Goal: Information Seeking & Learning: Get advice/opinions

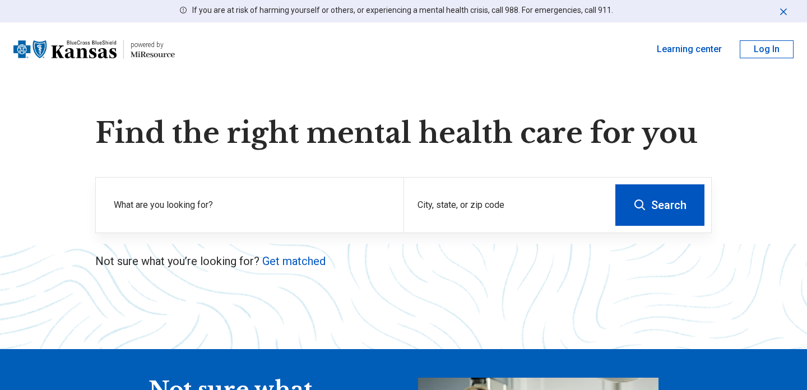
click at [260, 207] on label "What are you looking for?" at bounding box center [252, 204] width 276 height 13
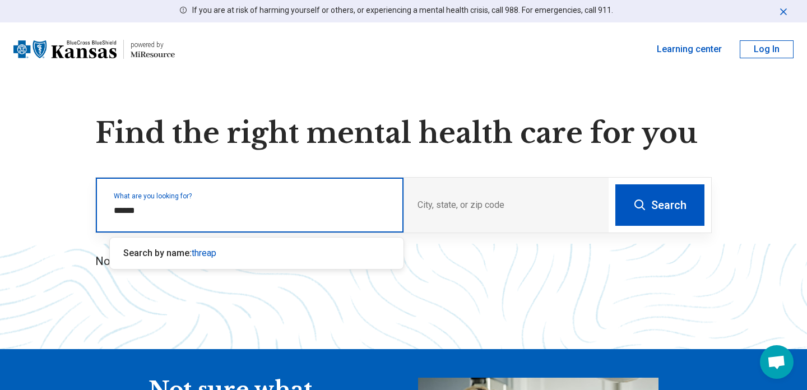
type input "*******"
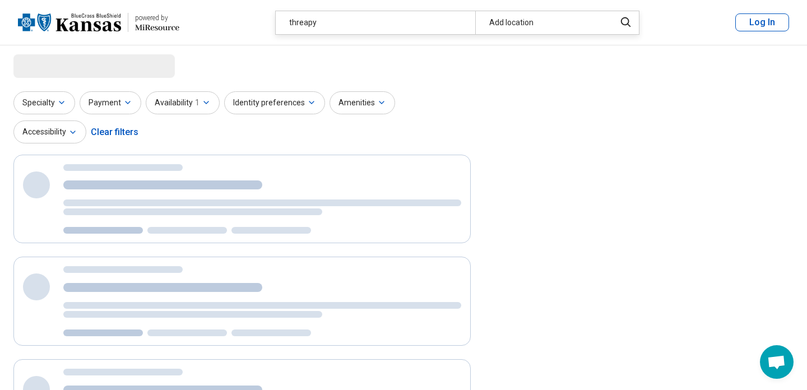
select select "***"
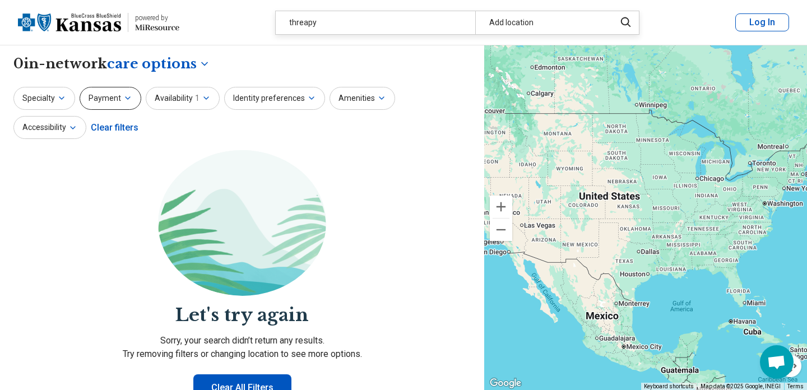
click at [83, 96] on button "Payment" at bounding box center [111, 98] width 62 height 23
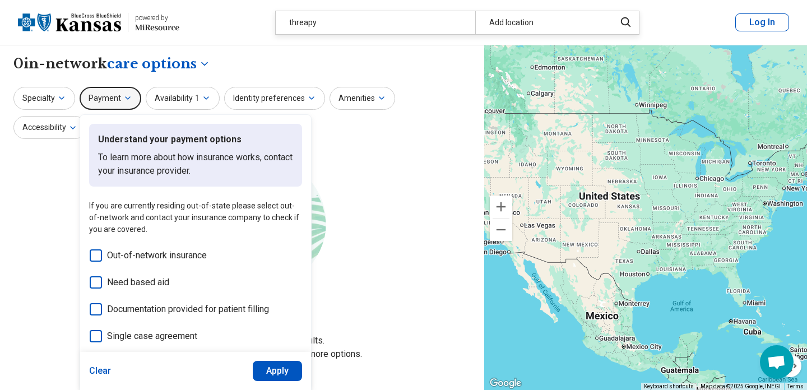
click at [89, 96] on button "Payment" at bounding box center [111, 98] width 62 height 23
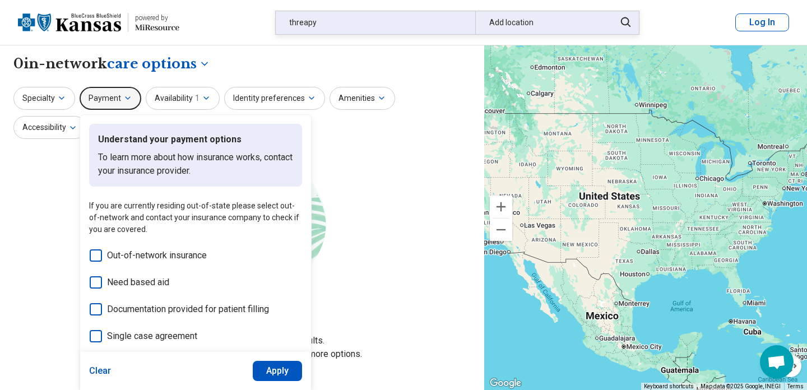
click at [551, 21] on div "Add location" at bounding box center [541, 22] width 133 height 23
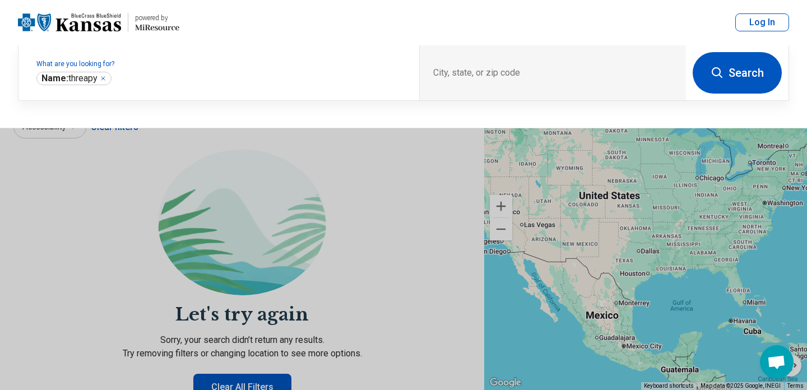
click at [212, 220] on button at bounding box center [403, 195] width 807 height 390
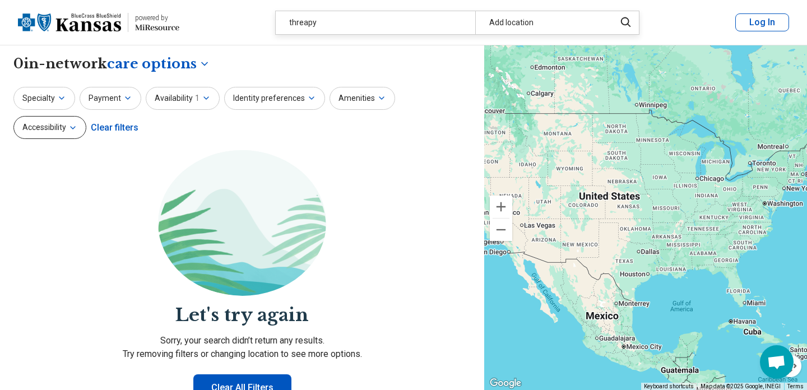
click at [86, 116] on button "Accessibility" at bounding box center [49, 127] width 73 height 23
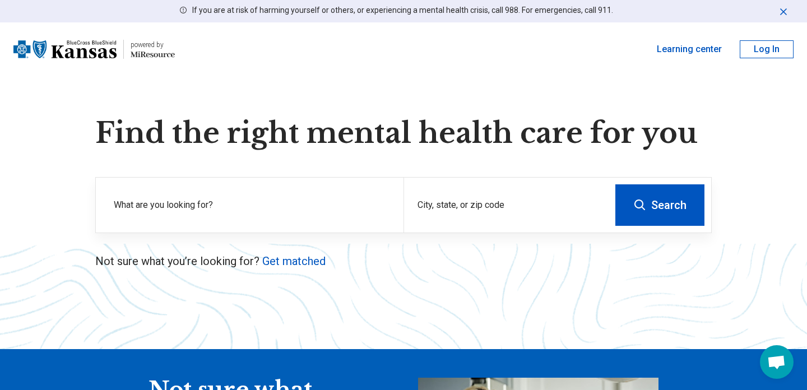
click at [764, 54] on button "Log In" at bounding box center [767, 49] width 54 height 18
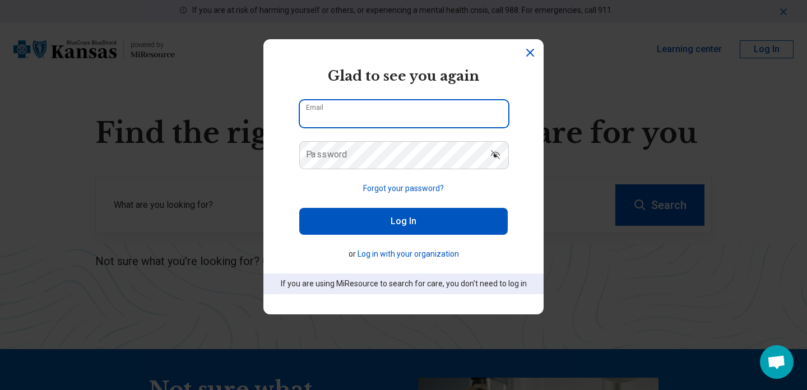
click at [400, 126] on input "Email" at bounding box center [404, 113] width 208 height 27
type input "**********"
click at [410, 113] on input "**********" at bounding box center [404, 113] width 208 height 27
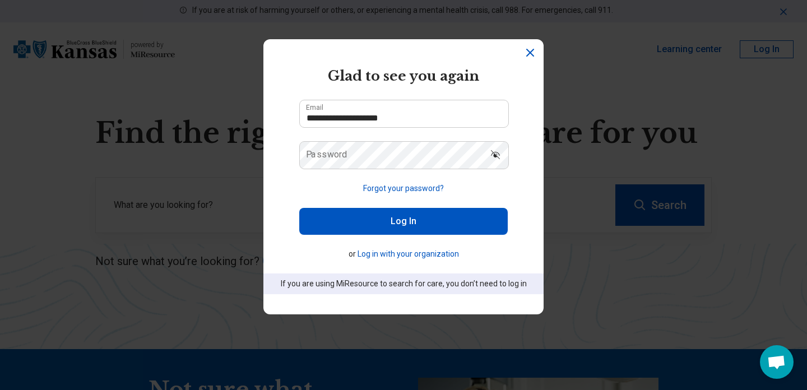
click at [532, 53] on icon "Dismiss" at bounding box center [529, 52] width 13 height 13
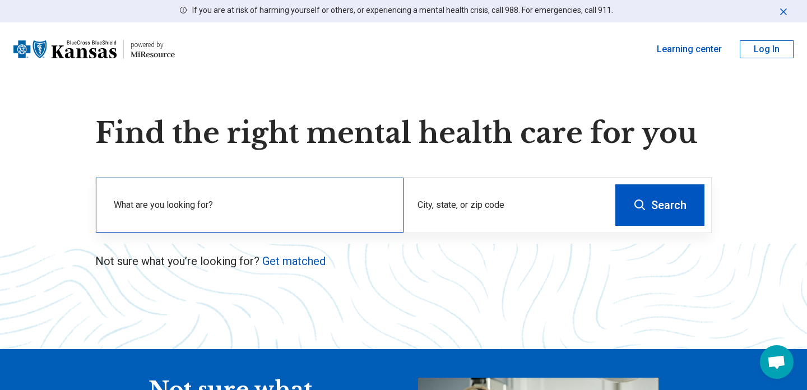
click at [302, 200] on label "What are you looking for?" at bounding box center [252, 204] width 276 height 13
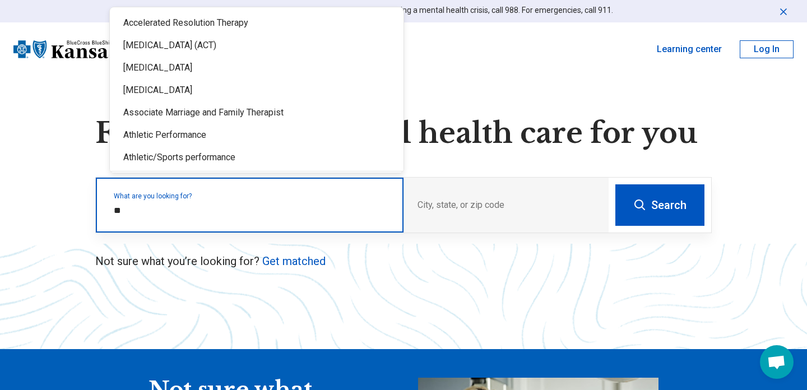
type input "*"
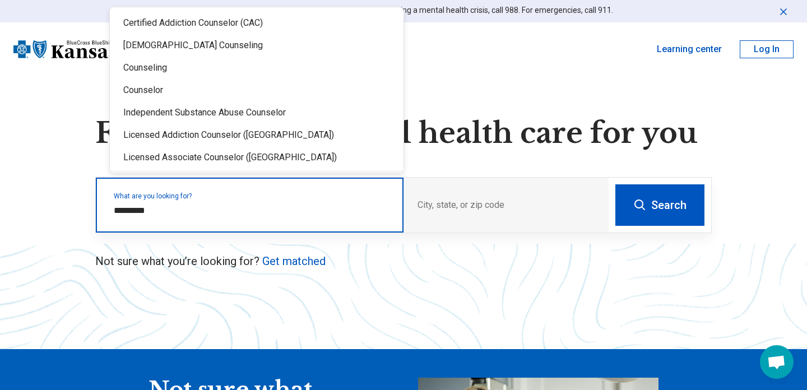
type input "**********"
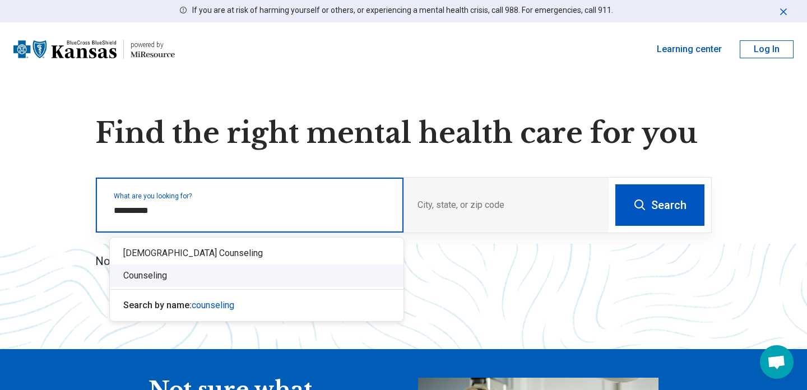
click at [203, 272] on div "Counseling" at bounding box center [257, 276] width 294 height 22
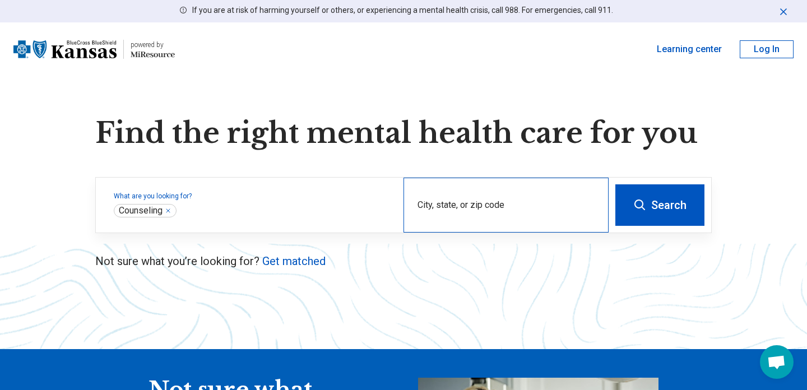
click at [460, 201] on div "City, state, or zip code" at bounding box center [506, 205] width 205 height 55
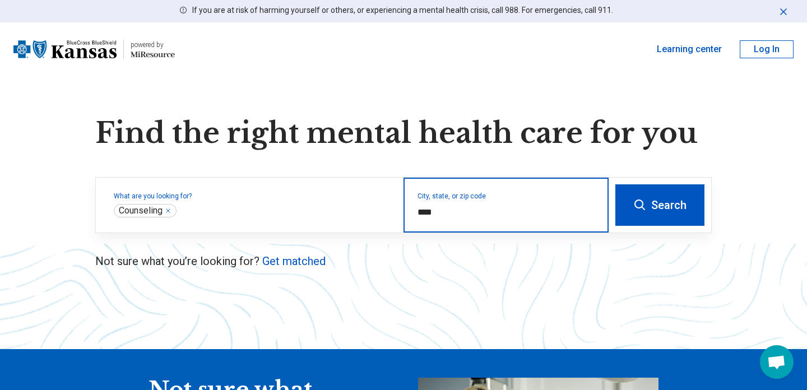
type input "*****"
click at [615, 184] on button "Search" at bounding box center [659, 204] width 89 height 41
click at [522, 214] on input "City, state, or zip code" at bounding box center [507, 212] width 178 height 13
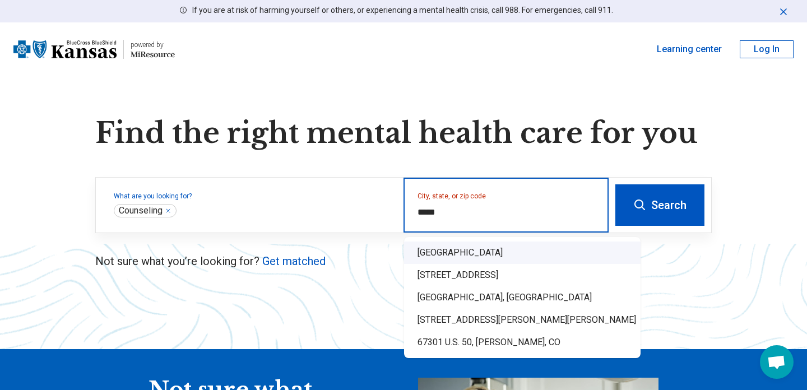
click at [435, 256] on div "Independence, KS 67301" at bounding box center [522, 253] width 237 height 22
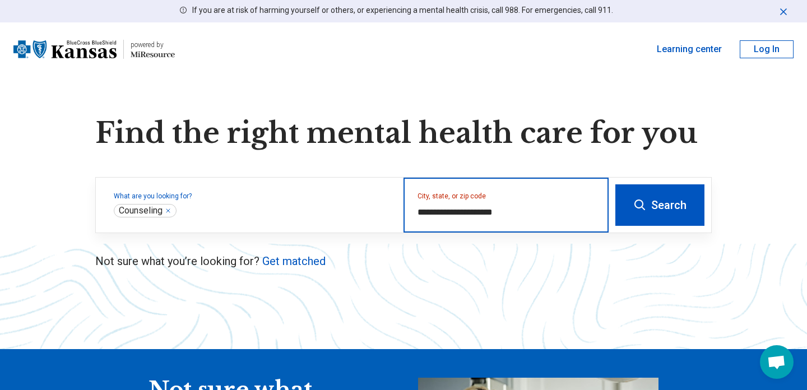
type input "**********"
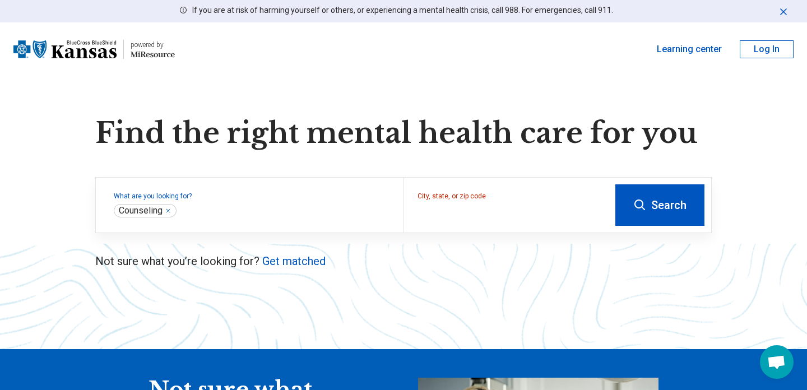
click at [660, 204] on button "Search" at bounding box center [659, 204] width 89 height 41
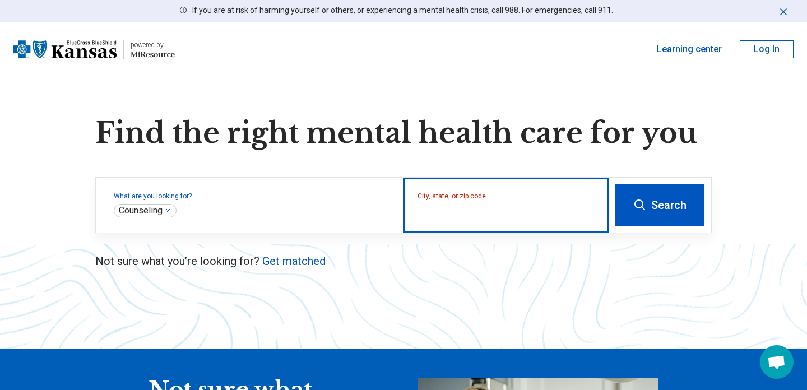
click at [563, 212] on input "City, state, or zip code" at bounding box center [507, 212] width 178 height 13
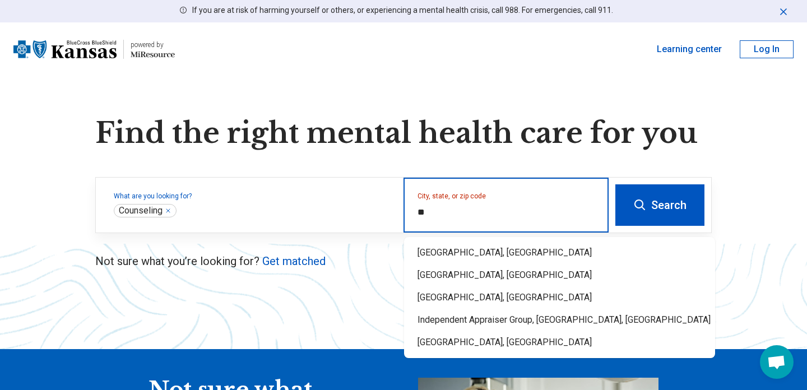
type input "*"
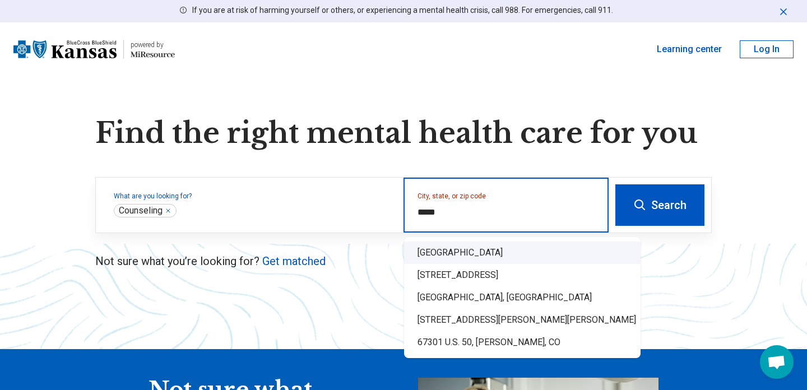
click at [504, 253] on div "Independence, KS 67301" at bounding box center [522, 253] width 237 height 22
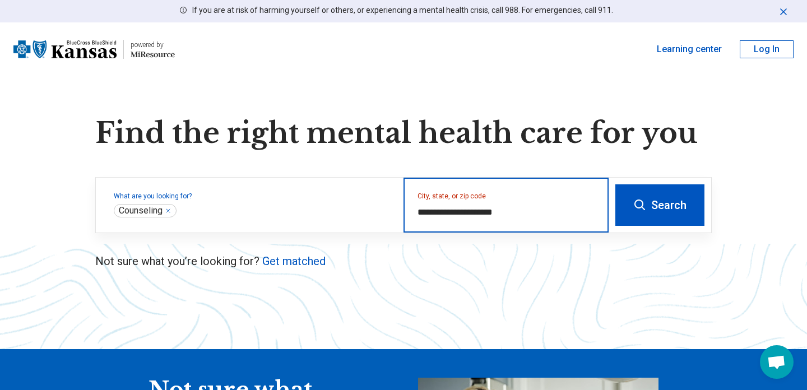
type input "**********"
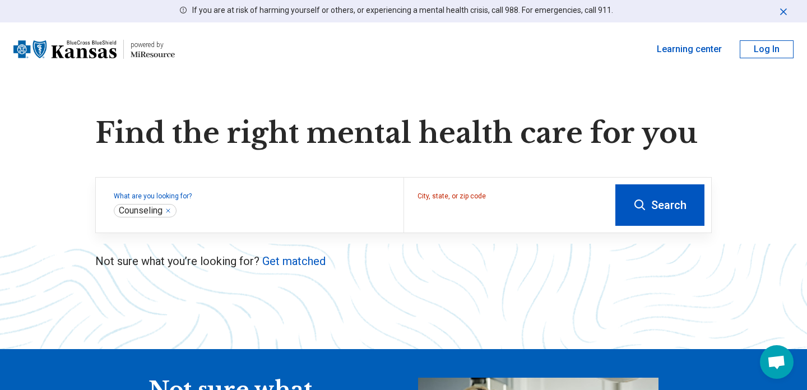
click at [687, 203] on button "Search" at bounding box center [659, 204] width 89 height 41
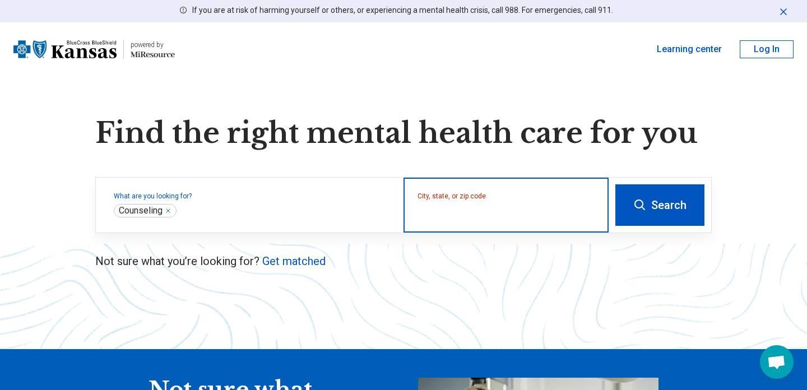
click at [461, 211] on input "City, state, or zip code" at bounding box center [507, 212] width 178 height 13
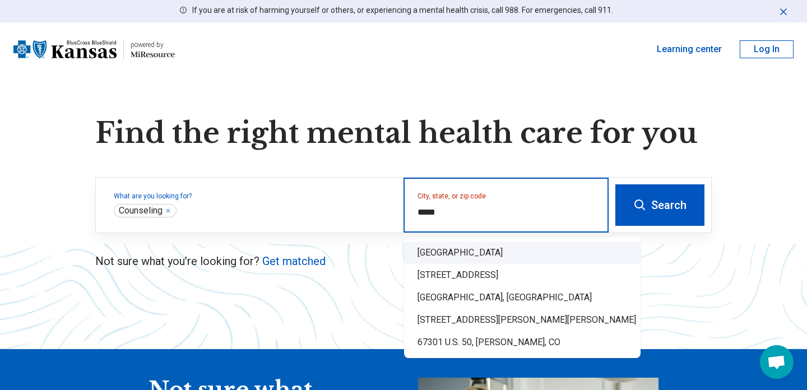
click at [454, 242] on div "Independence, KS 67301" at bounding box center [522, 253] width 237 height 22
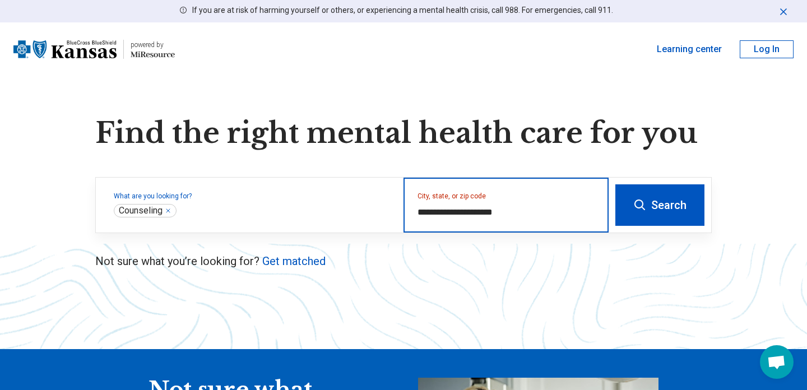
type input "**********"
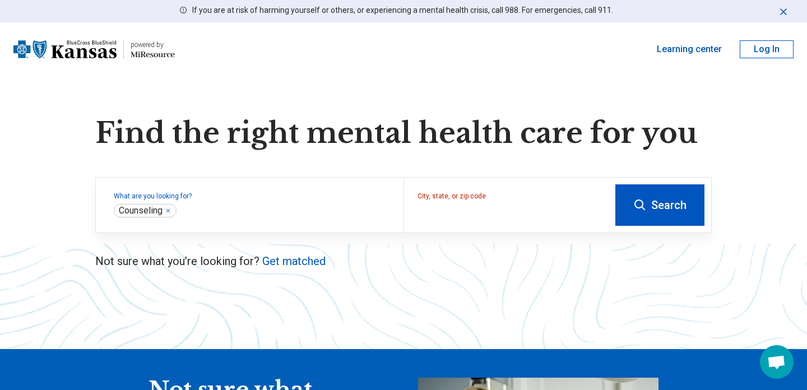
click at [464, 286] on div "Find the right mental health care for you What are you looking for? City, state…" at bounding box center [403, 363] width 807 height 492
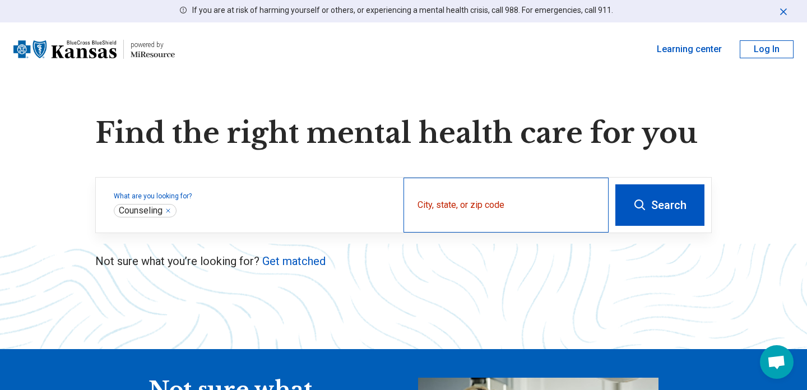
click at [457, 201] on div "City, state, or zip code" at bounding box center [506, 205] width 205 height 55
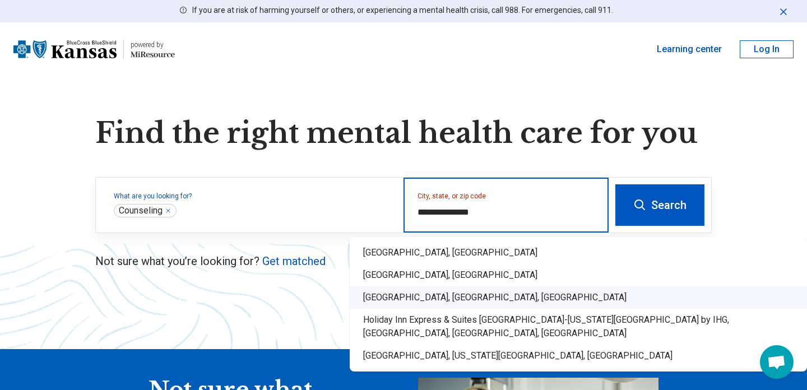
click at [440, 294] on div "Independence Township, Montgomery County, KS" at bounding box center [578, 297] width 457 height 22
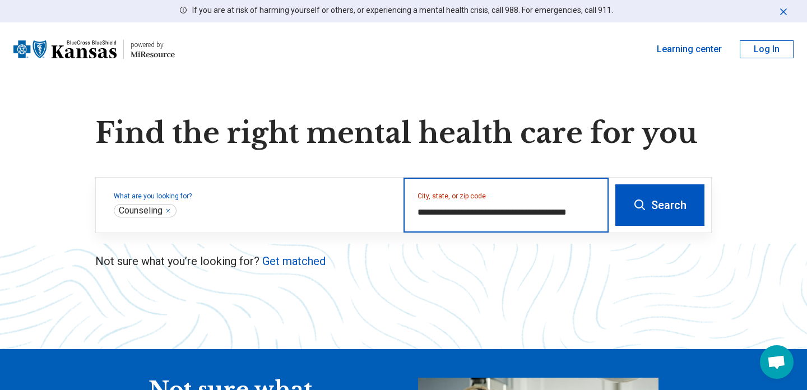
type input "**********"
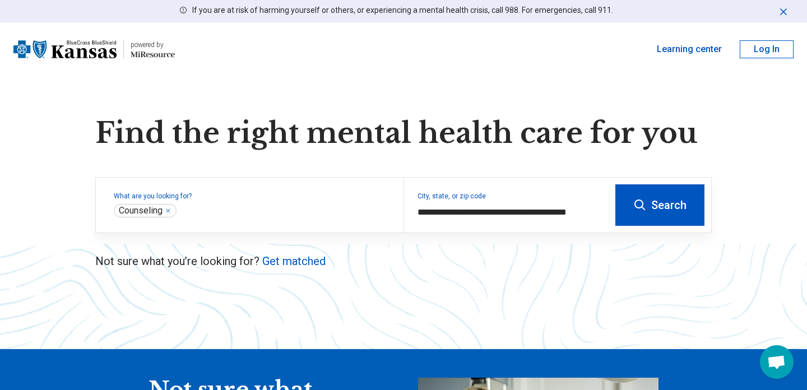
click at [670, 207] on button "Search" at bounding box center [659, 204] width 89 height 41
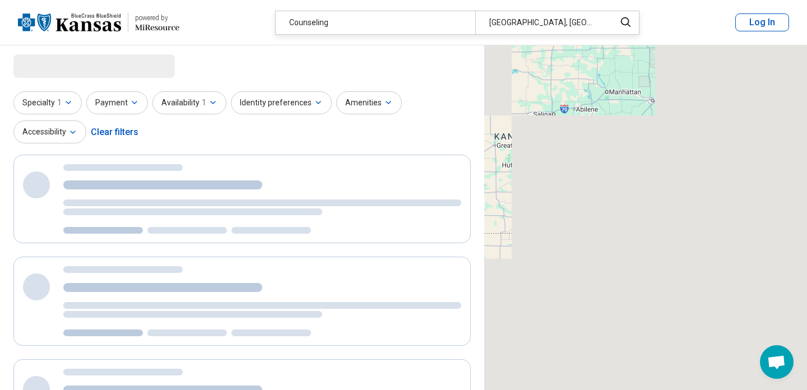
select select "***"
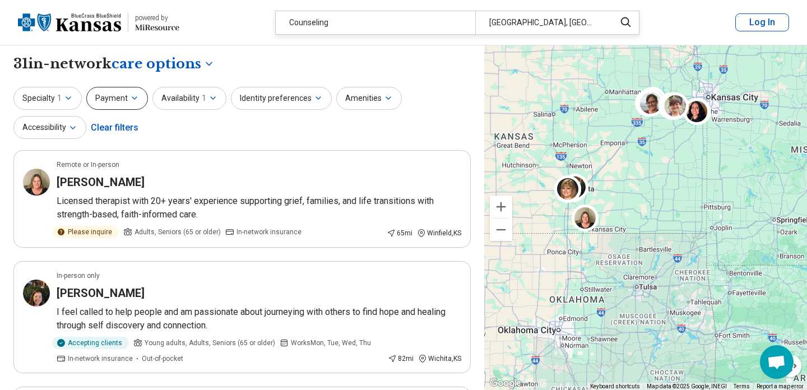
click at [122, 95] on button "Payment" at bounding box center [117, 98] width 62 height 23
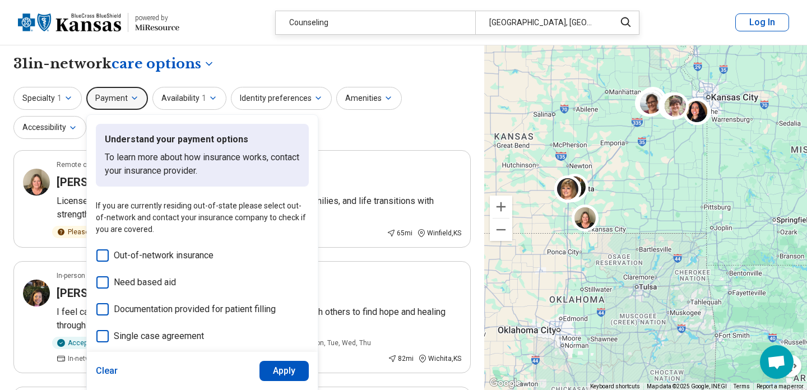
click at [122, 95] on button "Payment" at bounding box center [117, 98] width 62 height 23
click at [197, 92] on button "Availability 1" at bounding box center [189, 98] width 74 height 23
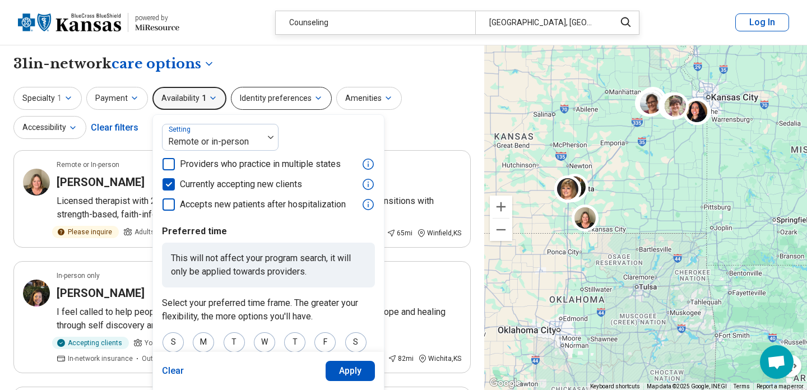
click at [262, 92] on button "Identity preferences" at bounding box center [281, 98] width 101 height 23
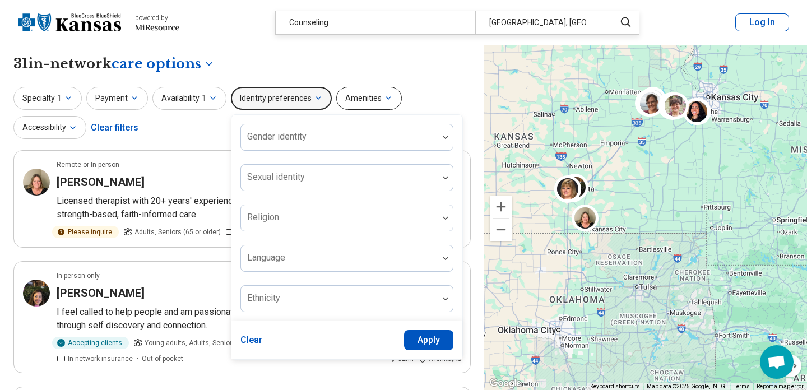
click at [353, 95] on button "Amenities" at bounding box center [369, 98] width 66 height 23
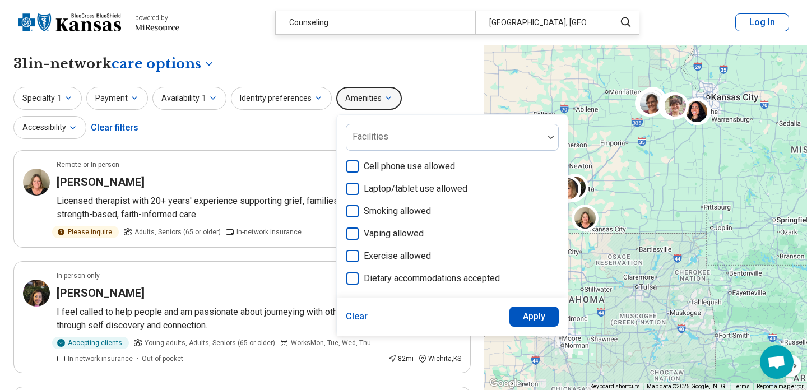
click at [353, 95] on button "Amenities" at bounding box center [369, 98] width 66 height 23
click at [43, 92] on button "Specialty 1" at bounding box center [47, 98] width 68 height 23
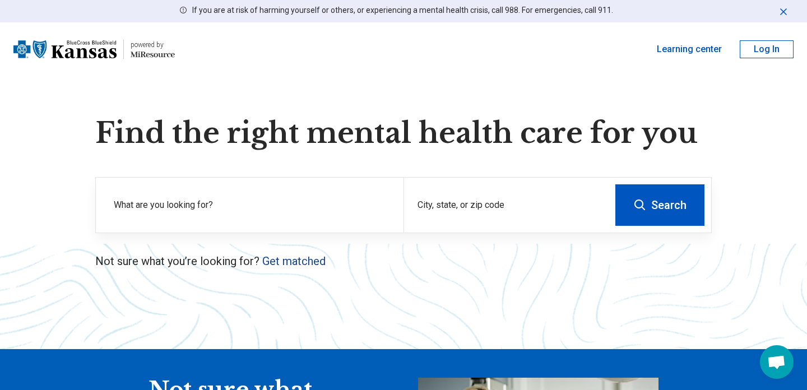
click at [309, 259] on link "Get matched" at bounding box center [293, 260] width 63 height 13
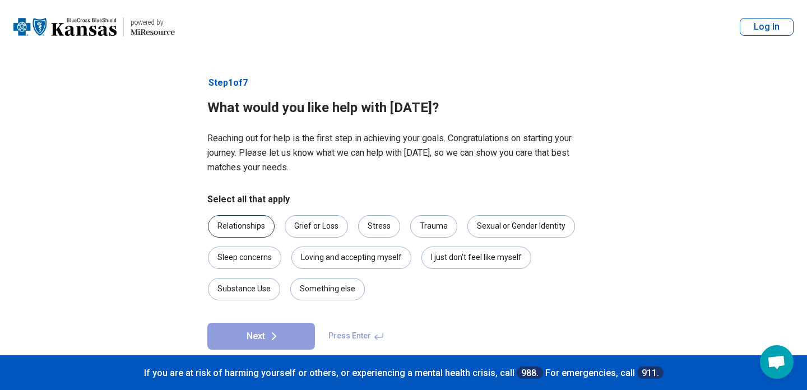
click at [236, 224] on div "Relationships" at bounding box center [241, 226] width 67 height 22
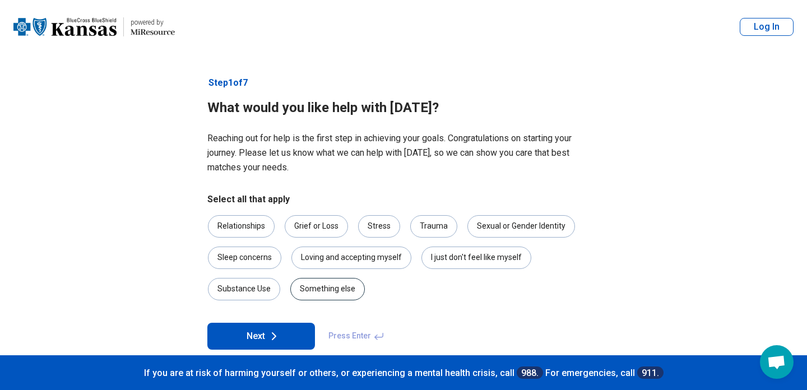
click at [342, 287] on div "Something else" at bounding box center [327, 289] width 75 height 22
click at [254, 333] on button "Next" at bounding box center [261, 336] width 108 height 27
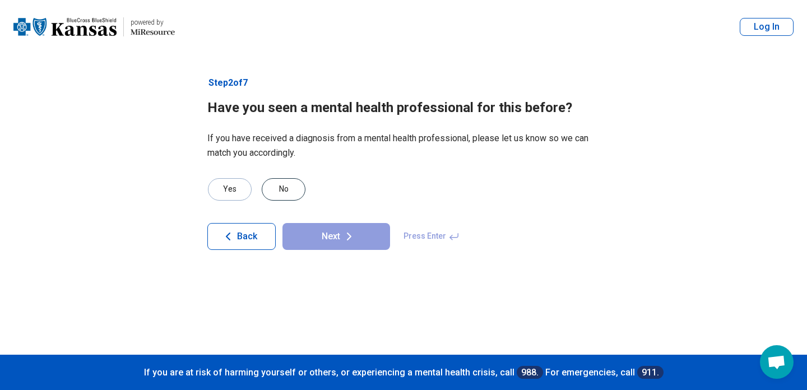
click at [274, 188] on div "No" at bounding box center [284, 189] width 44 height 22
click at [368, 237] on button "Next" at bounding box center [336, 236] width 108 height 27
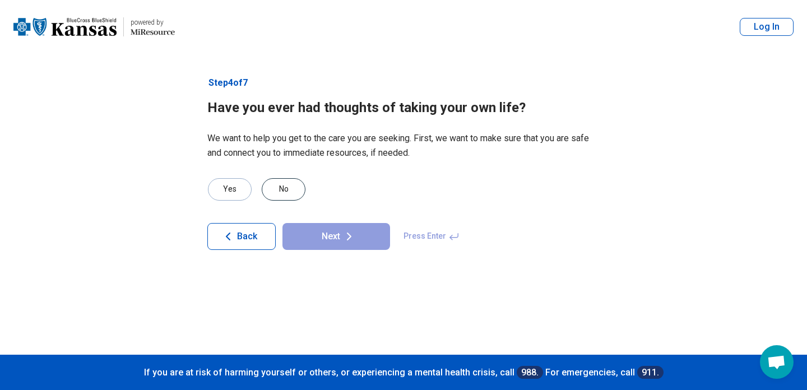
click at [281, 188] on div "No" at bounding box center [284, 189] width 44 height 22
click at [233, 188] on div "Yes" at bounding box center [230, 189] width 44 height 22
click at [299, 191] on div "No" at bounding box center [284, 189] width 44 height 22
click at [332, 225] on button "Next" at bounding box center [336, 236] width 108 height 27
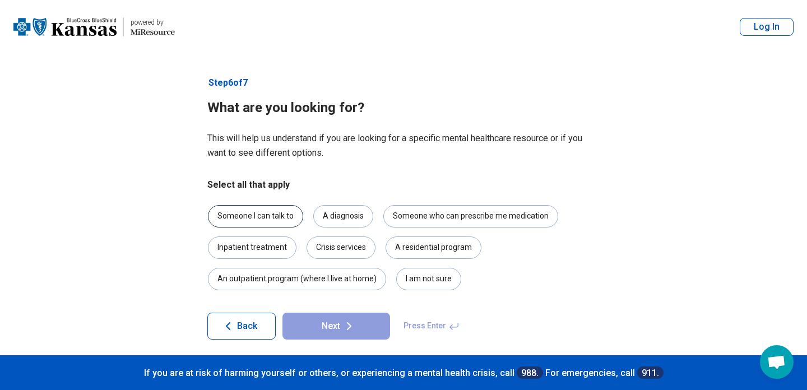
click at [272, 220] on div "Someone I can talk to" at bounding box center [255, 216] width 95 height 22
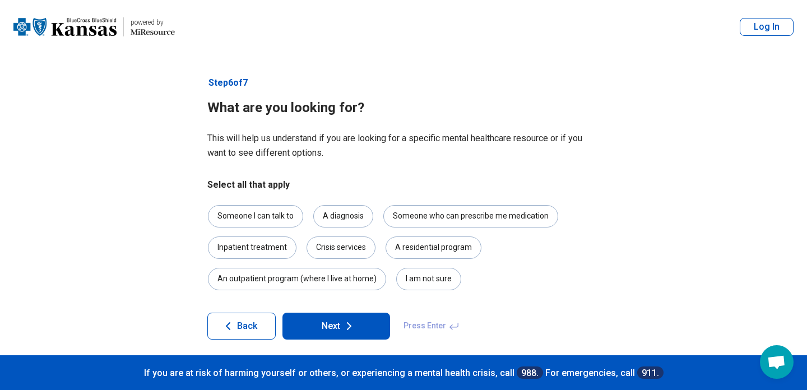
click at [348, 329] on icon at bounding box center [348, 325] width 13 height 13
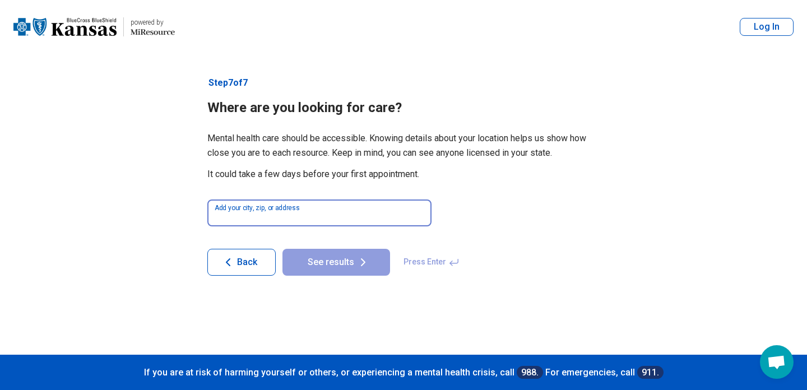
click at [311, 214] on input at bounding box center [319, 213] width 224 height 27
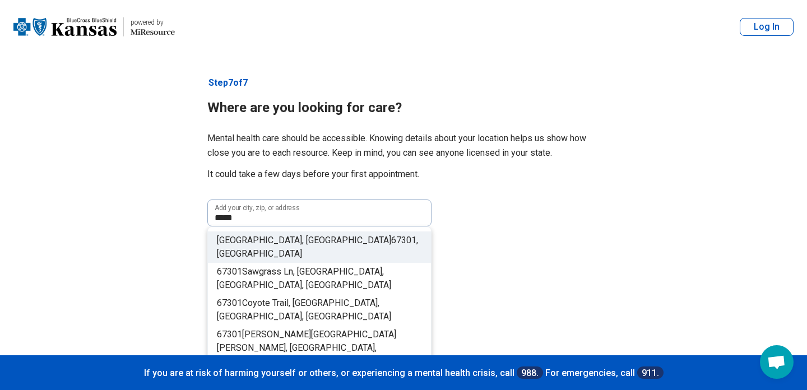
click at [279, 237] on span "Independence, KS" at bounding box center [304, 240] width 174 height 11
type input "**********"
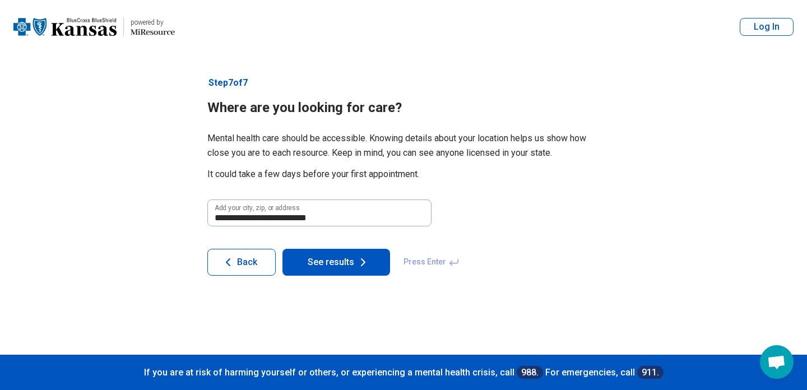
click at [339, 262] on button "See results" at bounding box center [336, 262] width 108 height 27
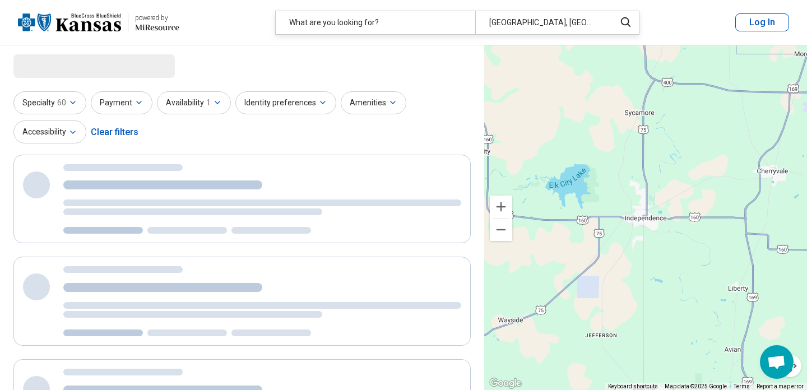
select select "***"
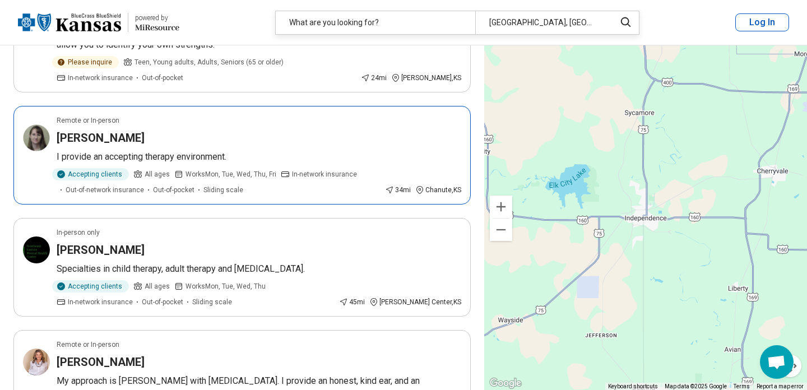
scroll to position [173, 0]
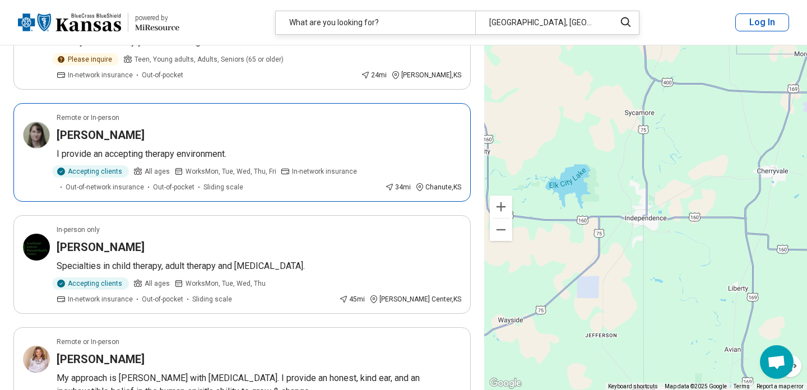
click at [122, 138] on h3 "Amy White-Blakesley" at bounding box center [101, 135] width 88 height 16
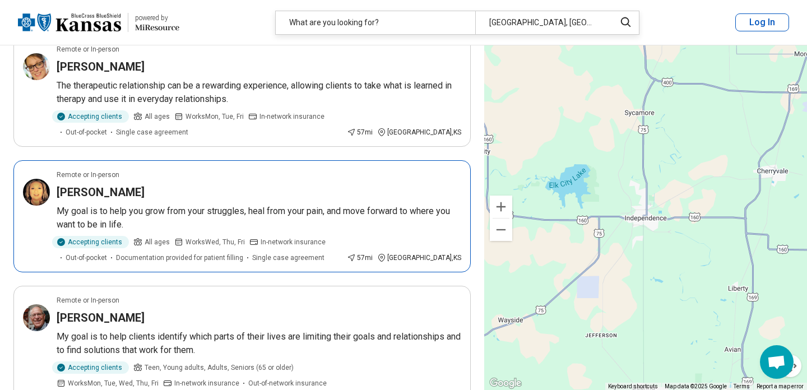
scroll to position [817, 0]
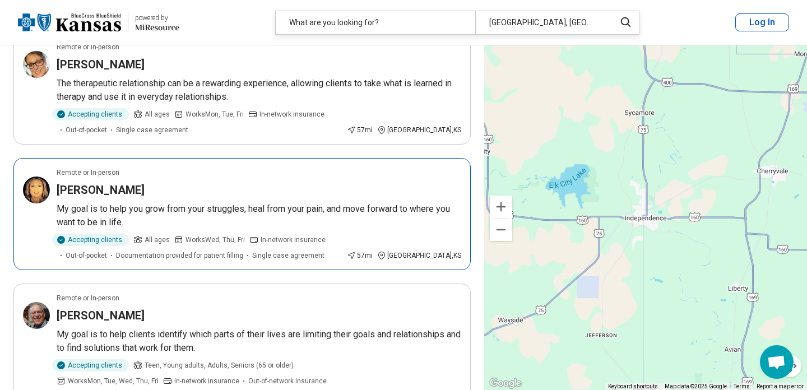
click at [96, 192] on h3 "Tina Lashley" at bounding box center [101, 190] width 88 height 16
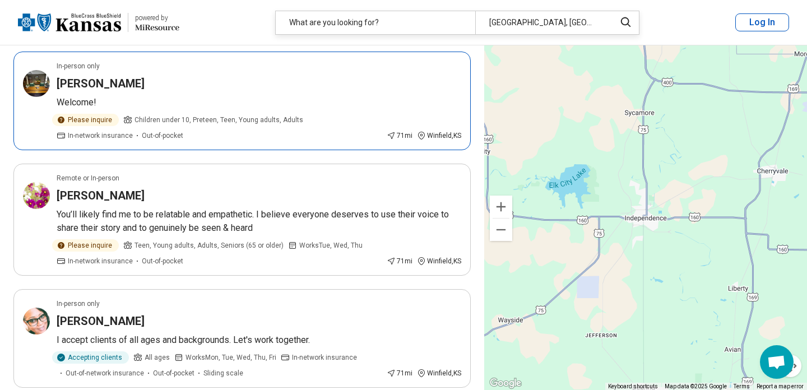
scroll to position [1301, 0]
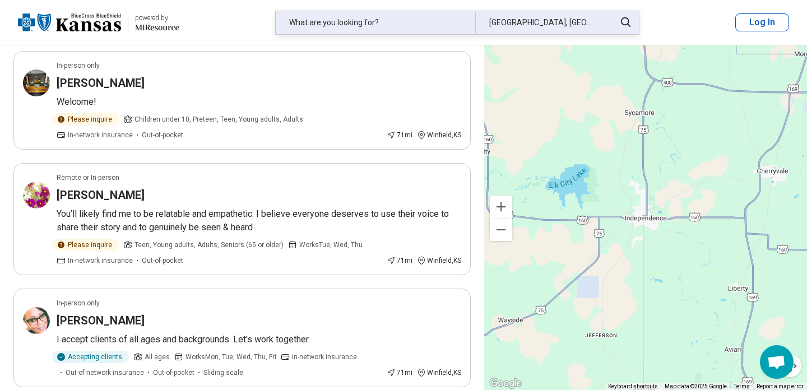
click at [354, 28] on div "What are you looking for?" at bounding box center [376, 22] width 200 height 23
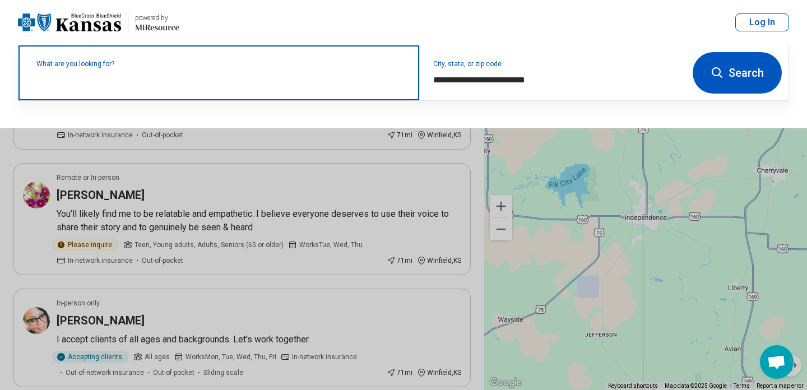
click at [104, 81] on input "text" at bounding box center [220, 78] width 369 height 13
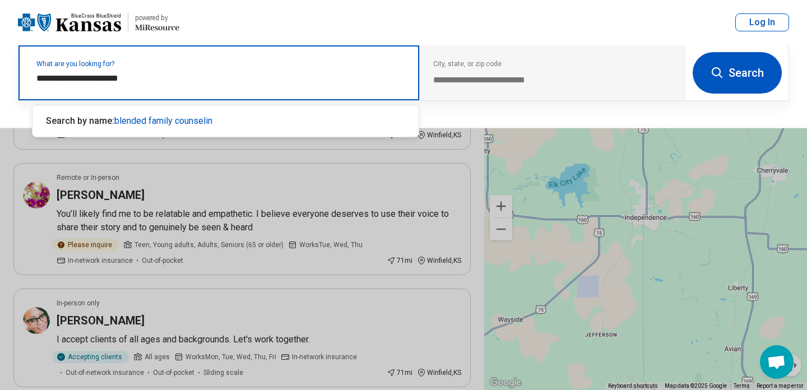
type input "**********"
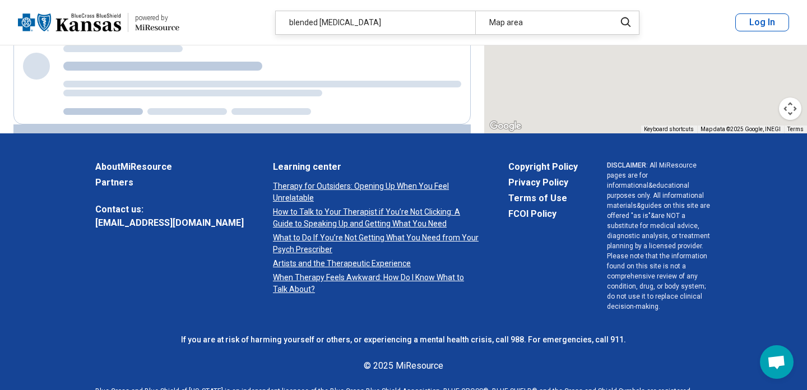
scroll to position [0, 0]
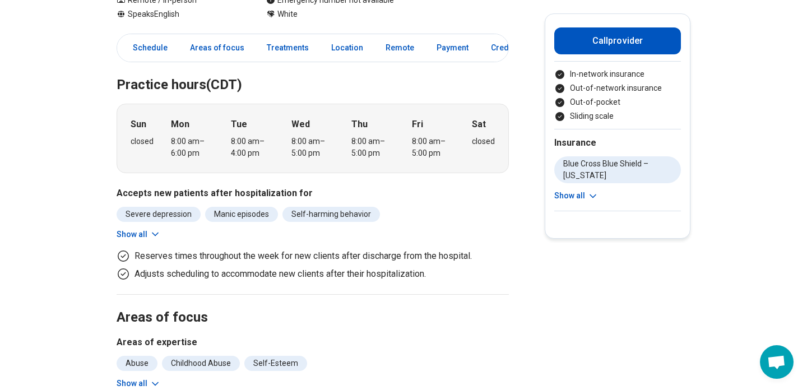
scroll to position [162, 0]
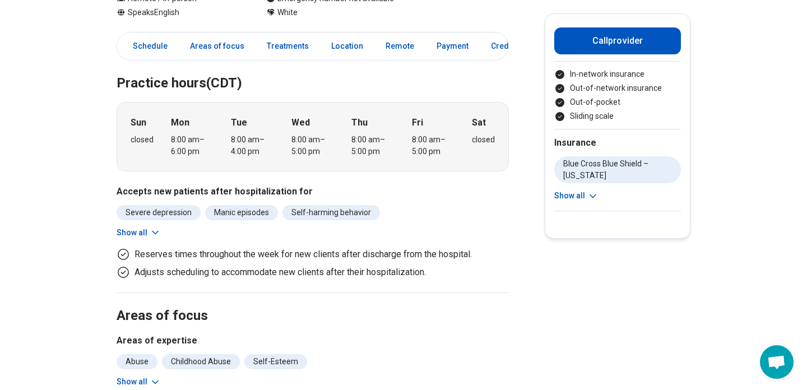
click at [136, 230] on button "Show all" at bounding box center [139, 233] width 44 height 12
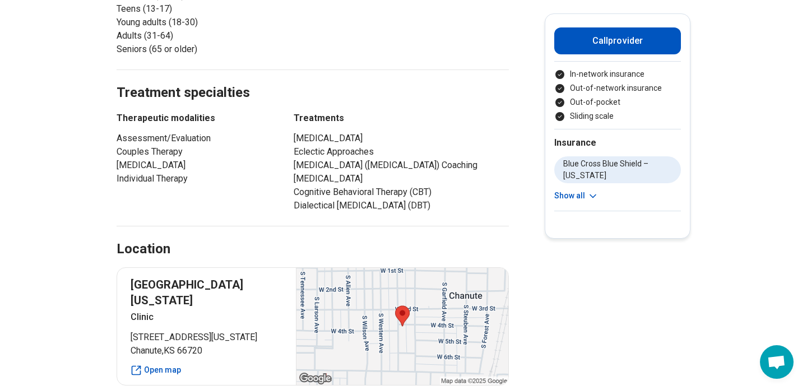
scroll to position [0, 0]
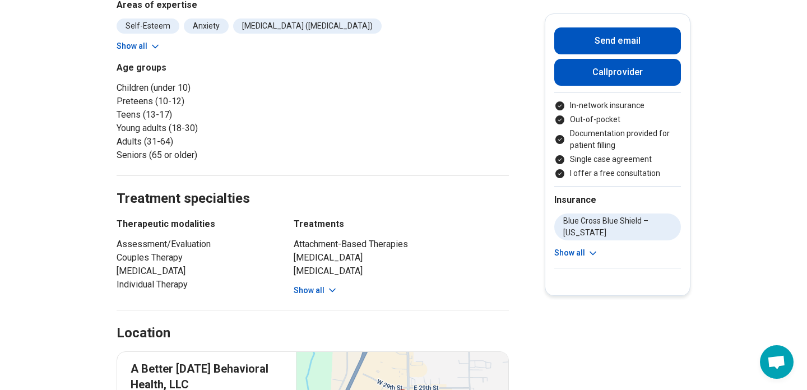
scroll to position [533, 0]
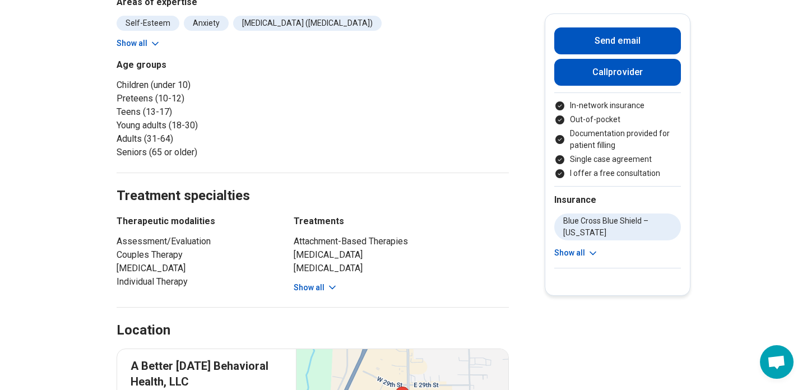
click at [315, 282] on button "Show all" at bounding box center [316, 288] width 44 height 12
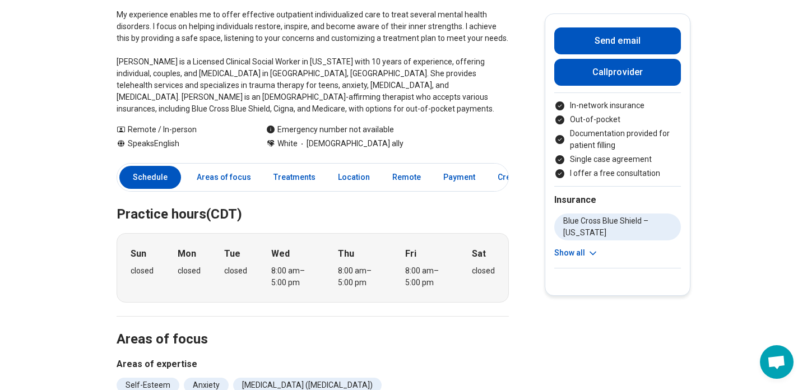
scroll to position [0, 0]
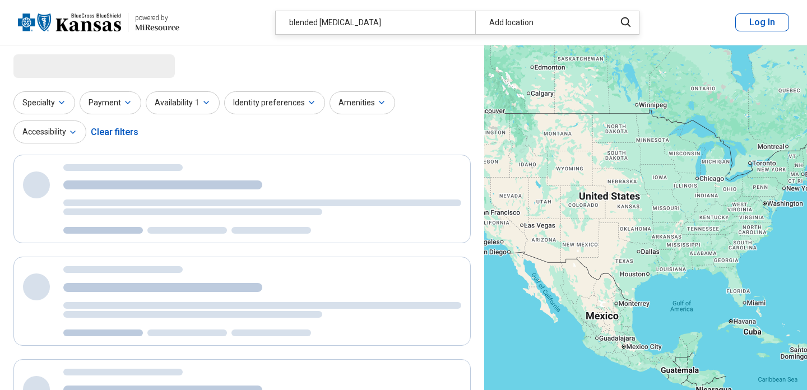
select select "***"
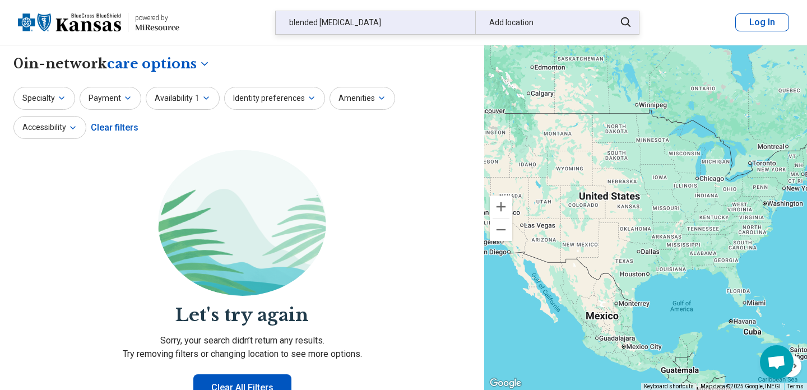
click at [342, 20] on div "blended [MEDICAL_DATA]" at bounding box center [376, 22] width 200 height 23
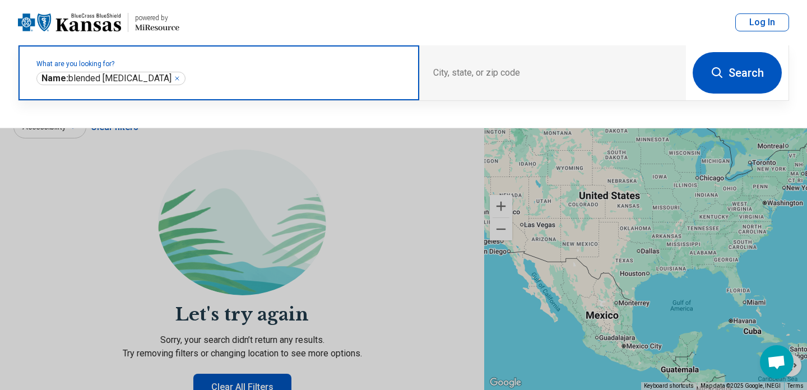
click at [179, 78] on icon "Remove" at bounding box center [176, 78] width 3 height 3
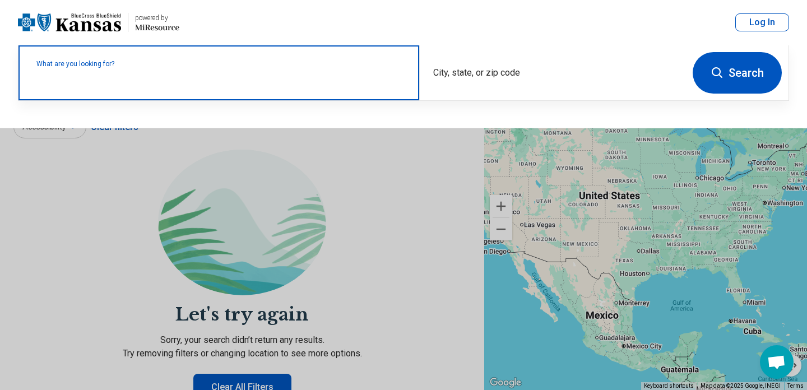
click at [133, 67] on label "What are you looking for?" at bounding box center [220, 64] width 369 height 7
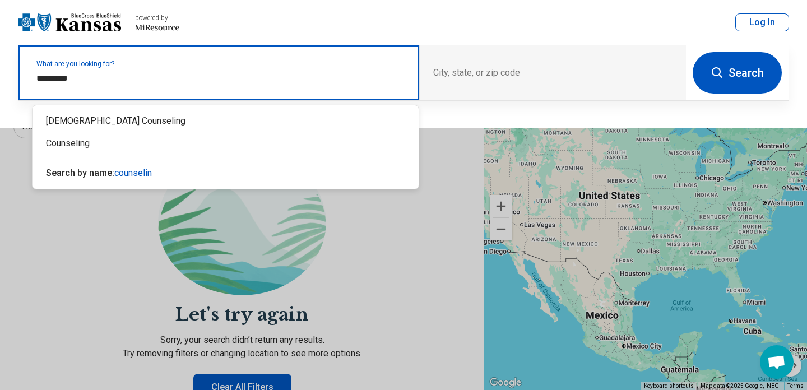
type input "**********"
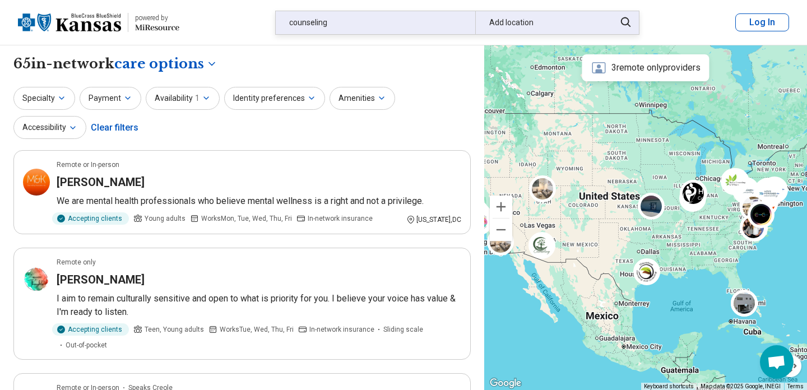
click at [562, 26] on div "Add location" at bounding box center [541, 22] width 133 height 23
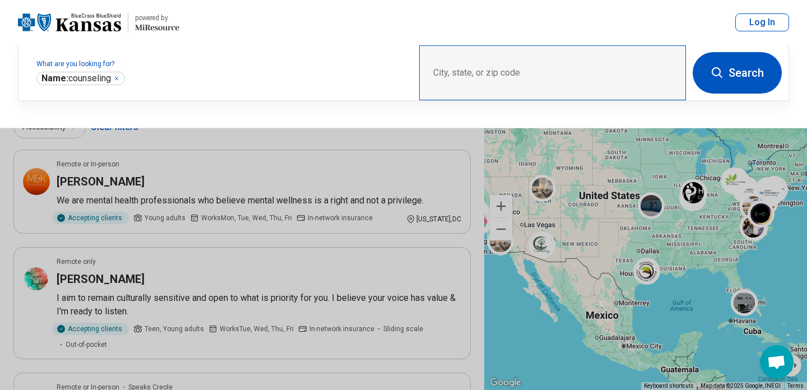
click at [516, 66] on div "City, state, or zip code" at bounding box center [552, 72] width 267 height 55
click at [493, 73] on div "City, state, or zip code" at bounding box center [552, 72] width 267 height 55
